Goal: Task Accomplishment & Management: Use online tool/utility

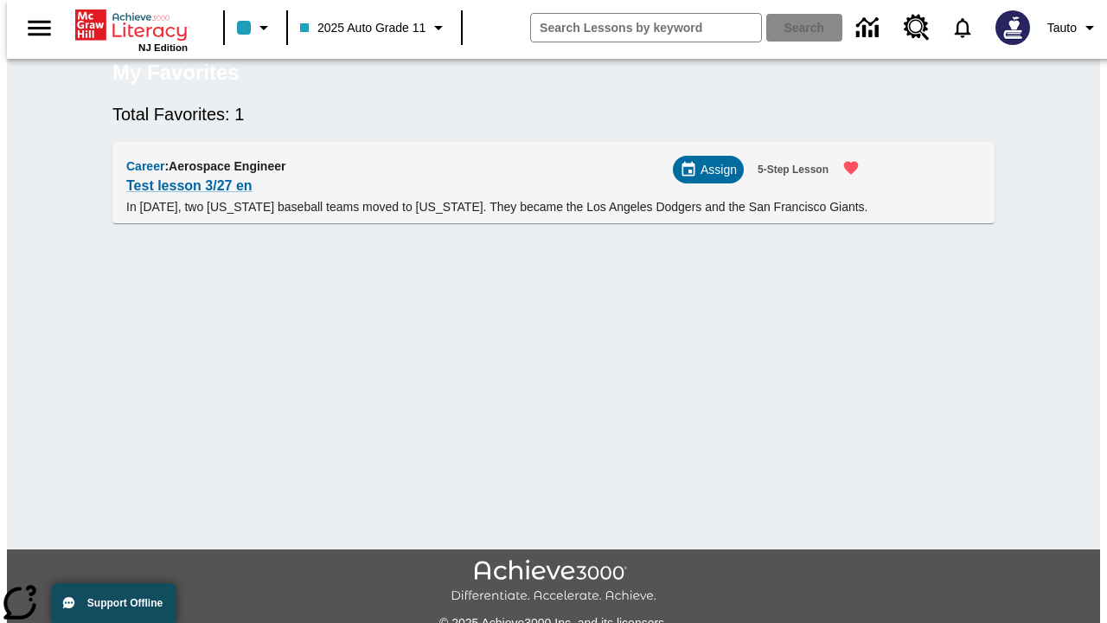
click at [715, 179] on span "Assign" at bounding box center [718, 170] width 36 height 18
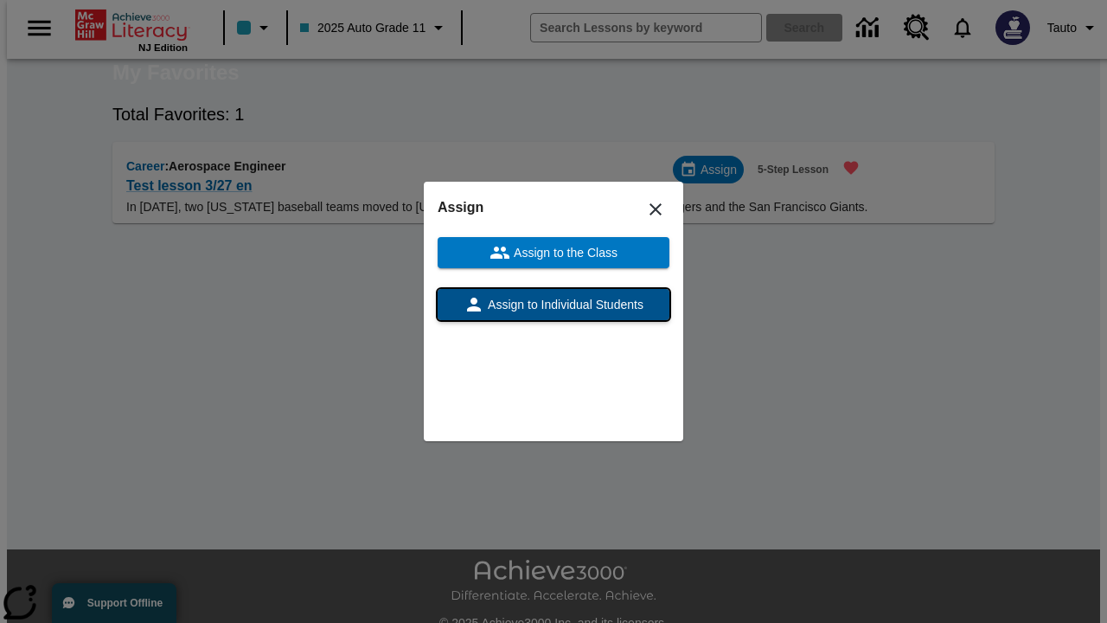
click at [553, 304] on span "Assign to Individual Students" at bounding box center [563, 305] width 159 height 18
